Goal: Task Accomplishment & Management: Manage account settings

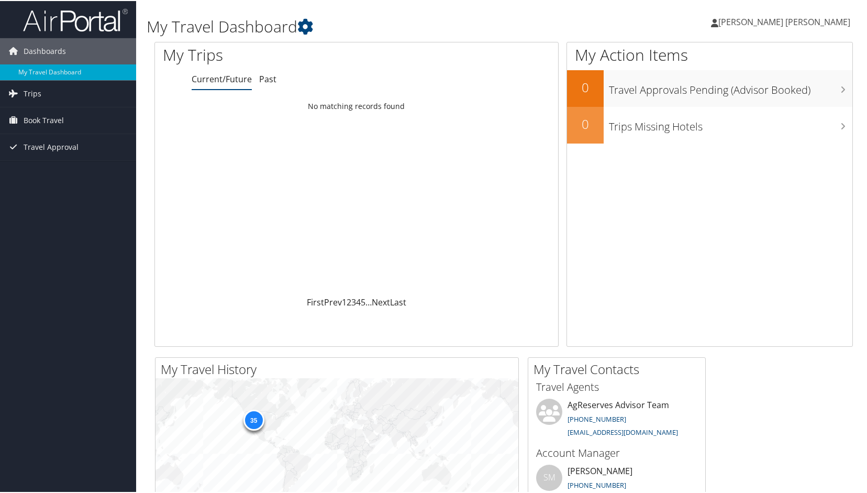
click at [820, 24] on span "Branson Larson" at bounding box center [784, 21] width 132 height 12
click at [782, 97] on link "View Travel Profile" at bounding box center [790, 93] width 117 height 18
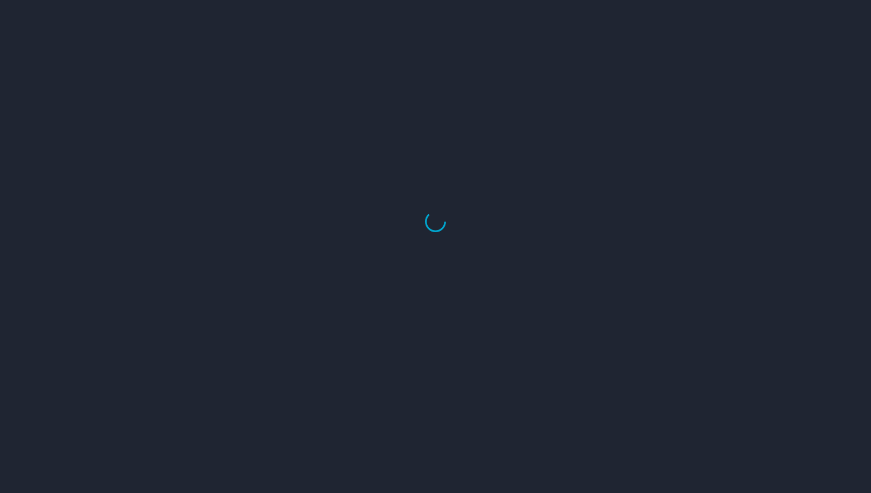
select select "US"
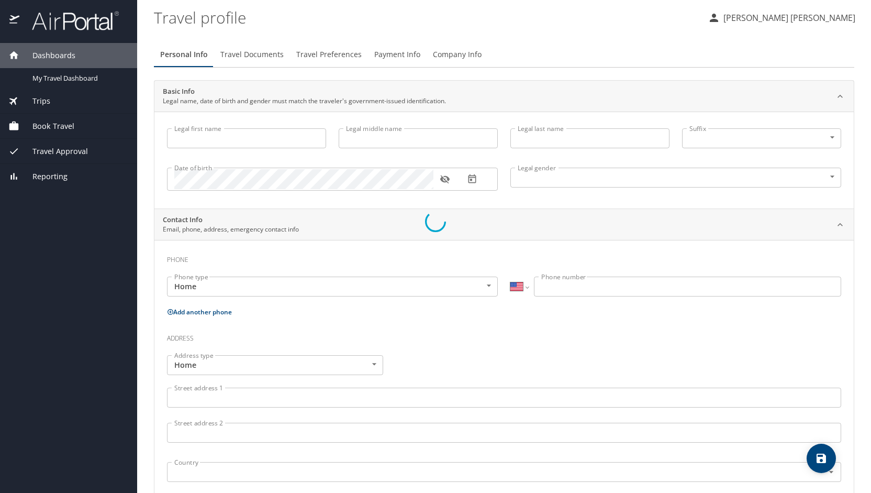
type input "Branson"
type input "Larson"
type input "Male"
select select "US"
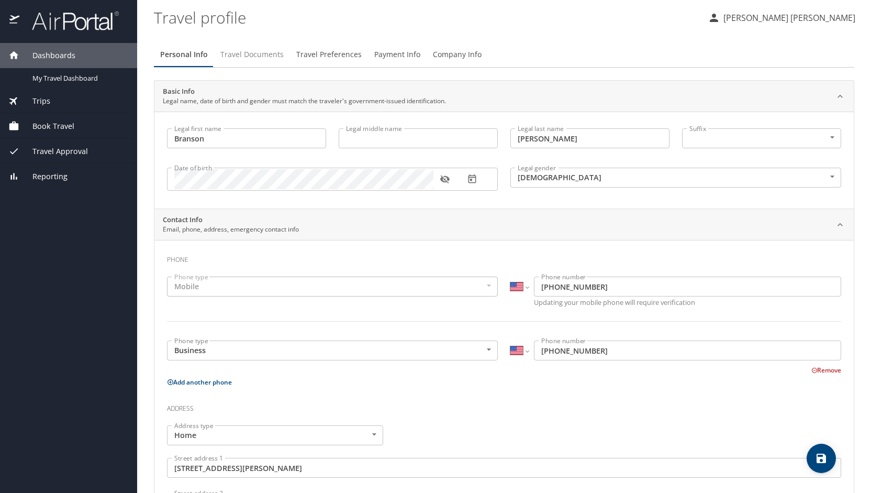
click at [270, 58] on span "Travel Documents" at bounding box center [251, 54] width 63 height 13
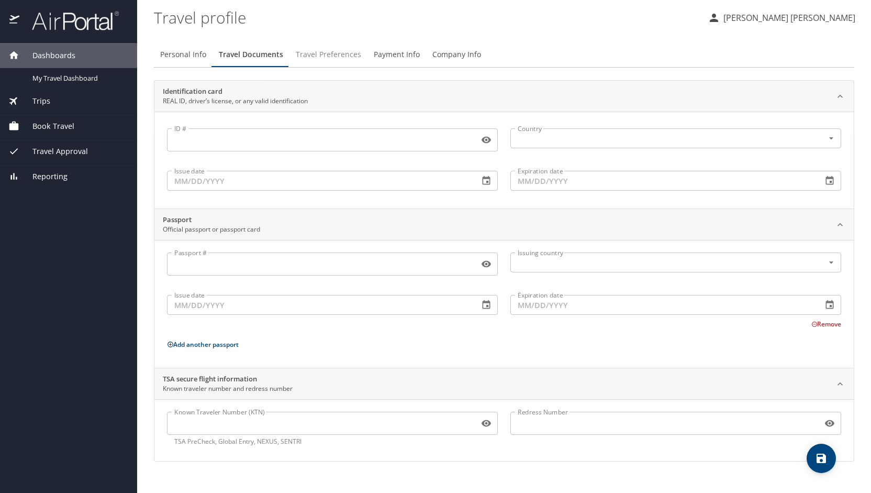
click at [335, 54] on span "Travel Preferences" at bounding box center [328, 54] width 65 height 13
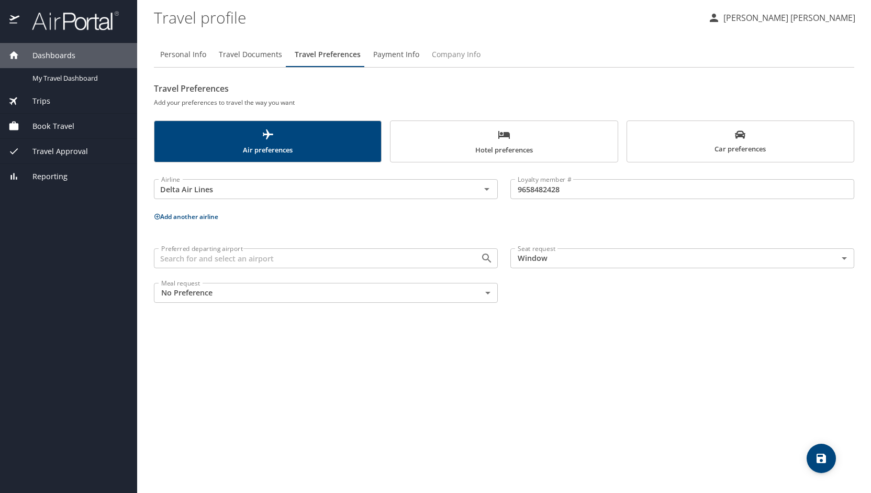
click at [445, 57] on span "Company Info" at bounding box center [456, 54] width 49 height 13
